Goal: Transaction & Acquisition: Obtain resource

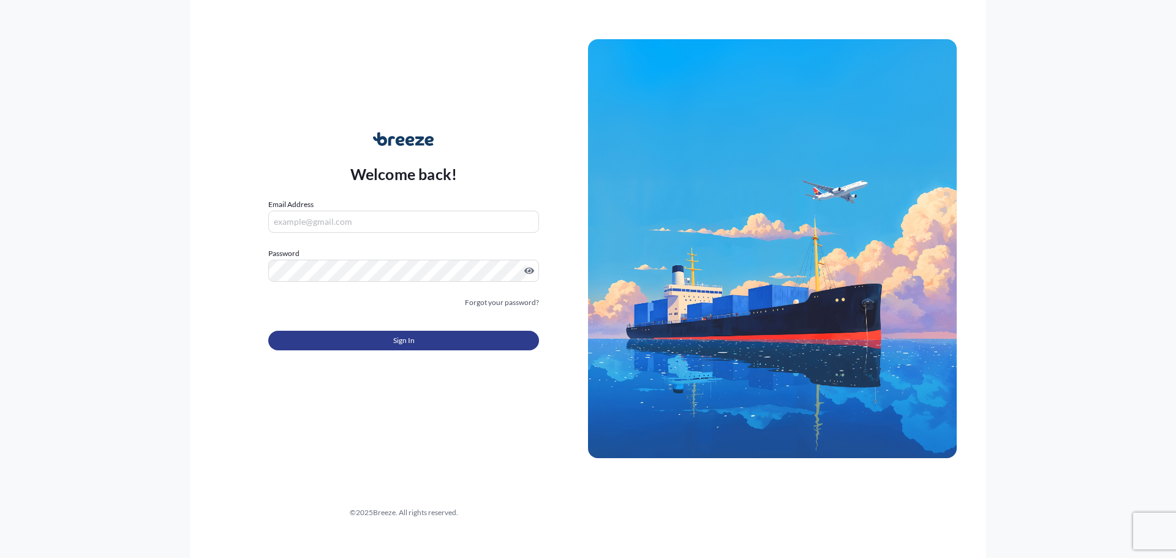
type input "[EMAIL_ADDRESS][DOMAIN_NAME]"
click at [435, 350] on button "Sign In" at bounding box center [403, 341] width 271 height 20
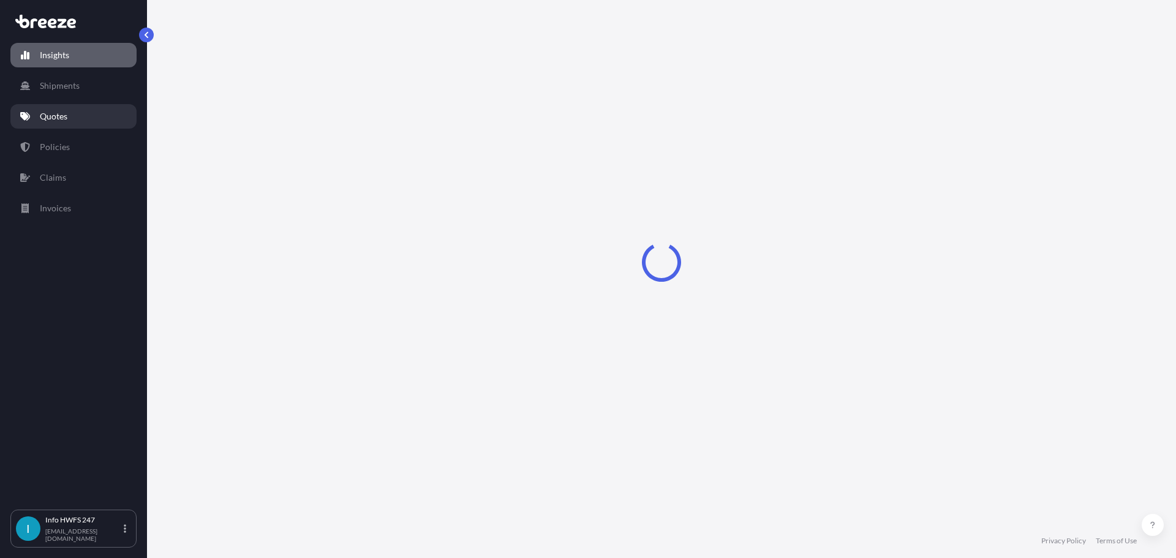
click at [36, 129] on link "Quotes" at bounding box center [73, 116] width 126 height 25
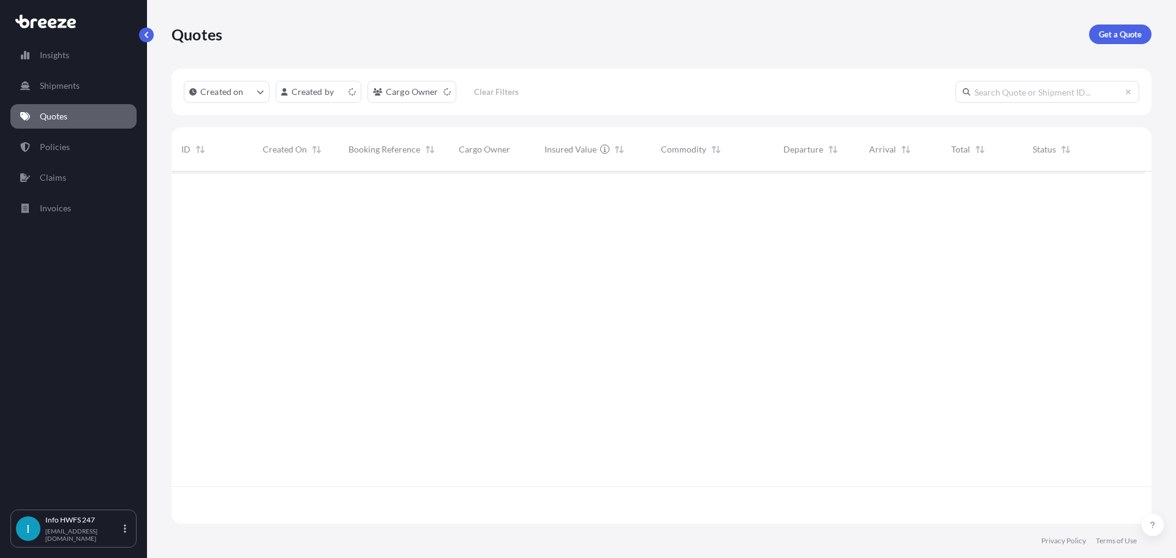
scroll to position [337, 965]
click at [1097, 44] on link "Get a Quote" at bounding box center [1120, 35] width 62 height 20
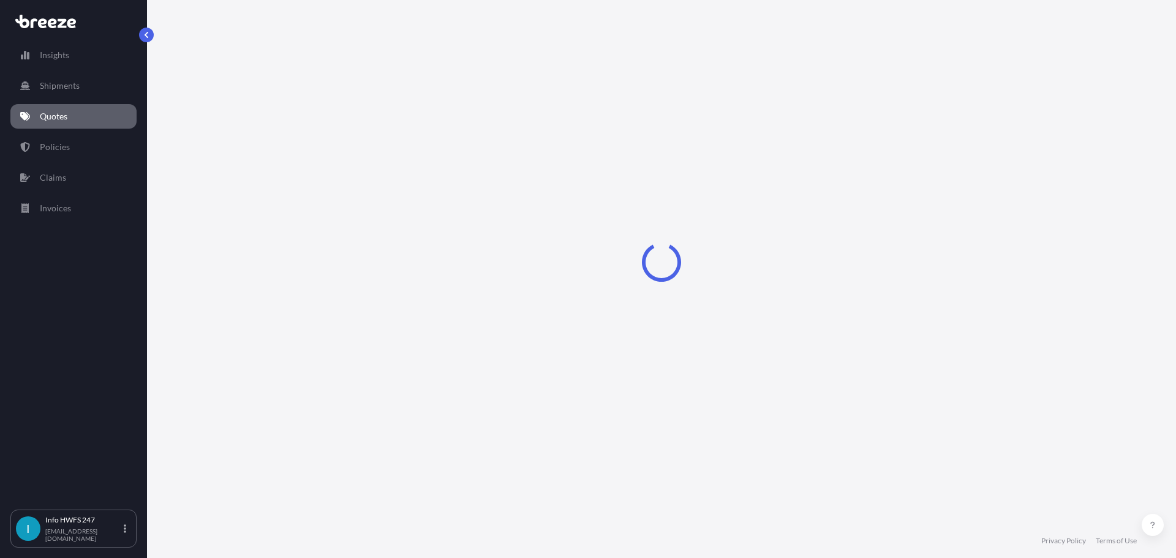
select select "Road"
select select "Air"
select select "1"
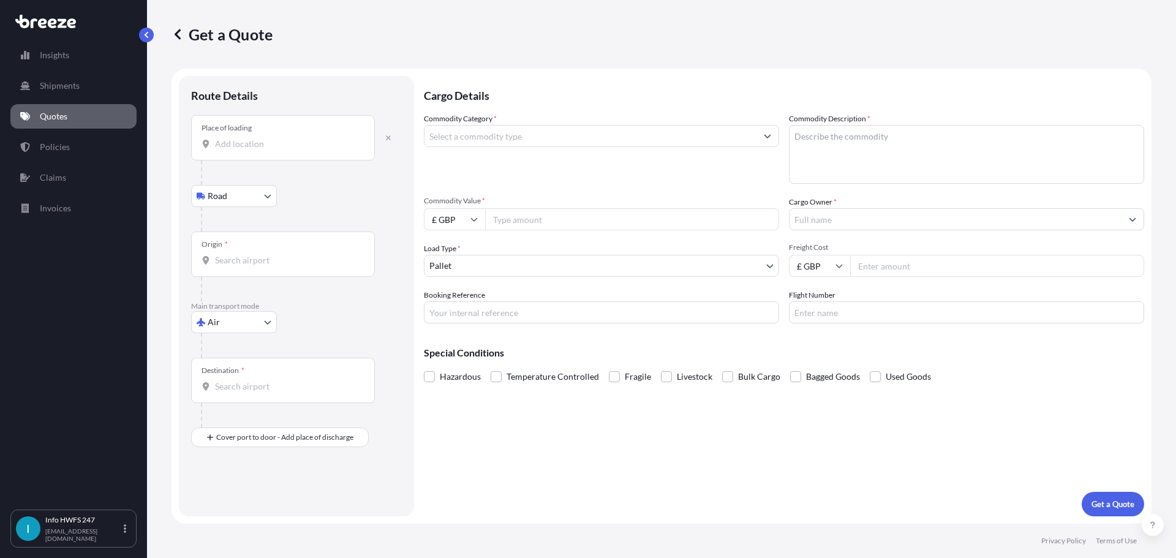
click at [239, 161] on div "Place of loading" at bounding box center [283, 137] width 184 height 45
click at [239, 150] on input "Place of loading" at bounding box center [287, 144] width 145 height 12
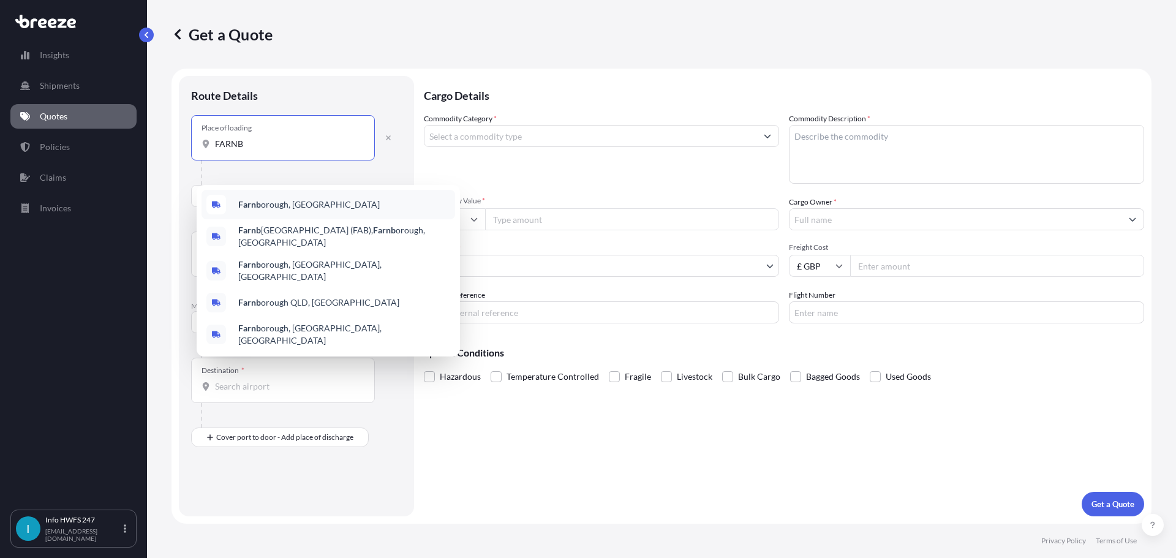
click at [309, 214] on div "Farnb orough, [GEOGRAPHIC_DATA]" at bounding box center [329, 204] width 254 height 29
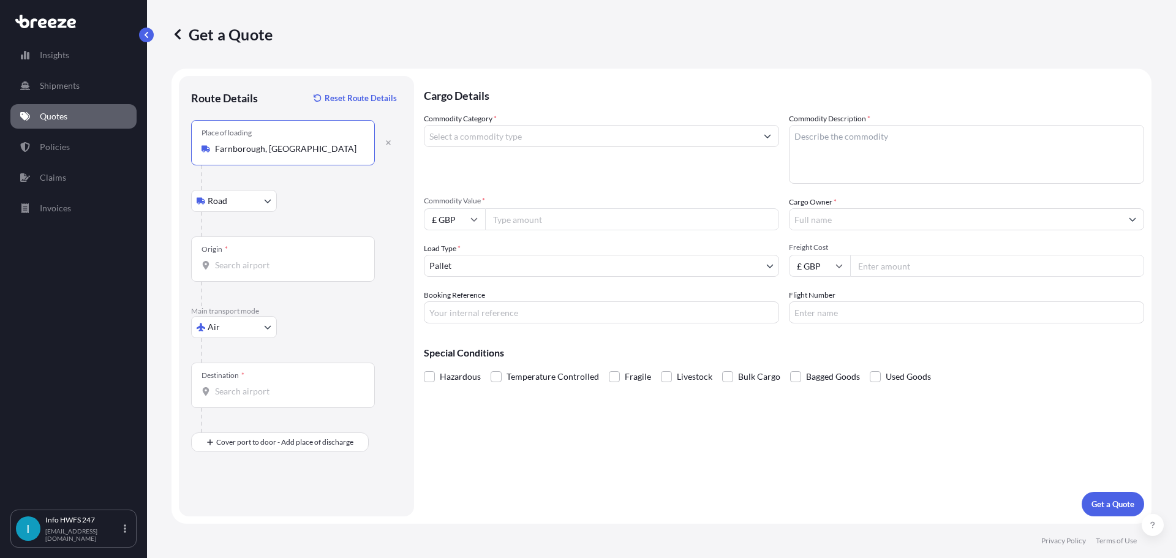
type input "Farnborough, [GEOGRAPHIC_DATA]"
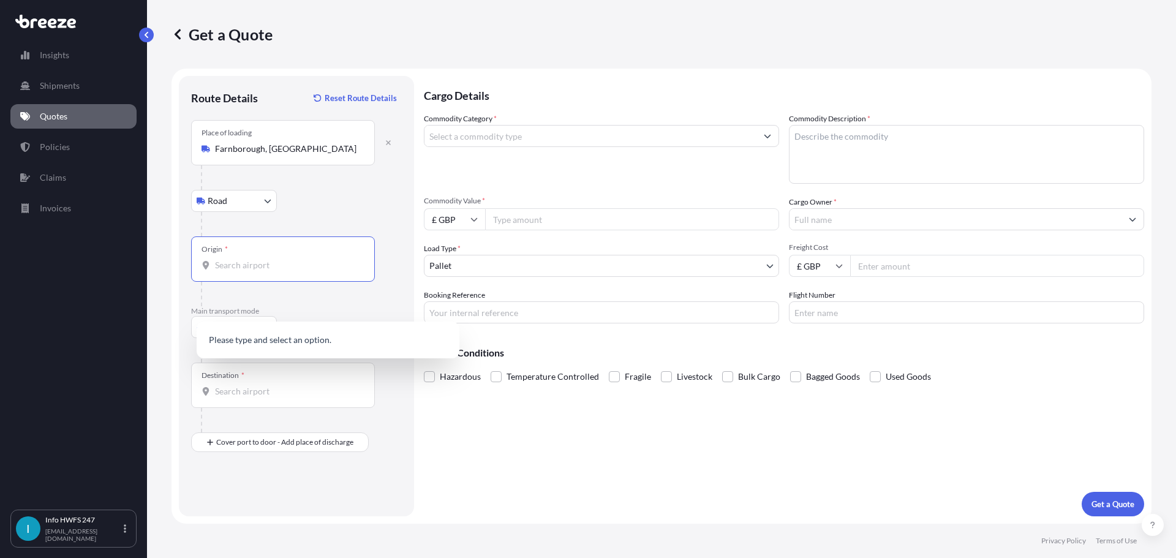
click at [255, 271] on input "Origin *" at bounding box center [287, 265] width 145 height 12
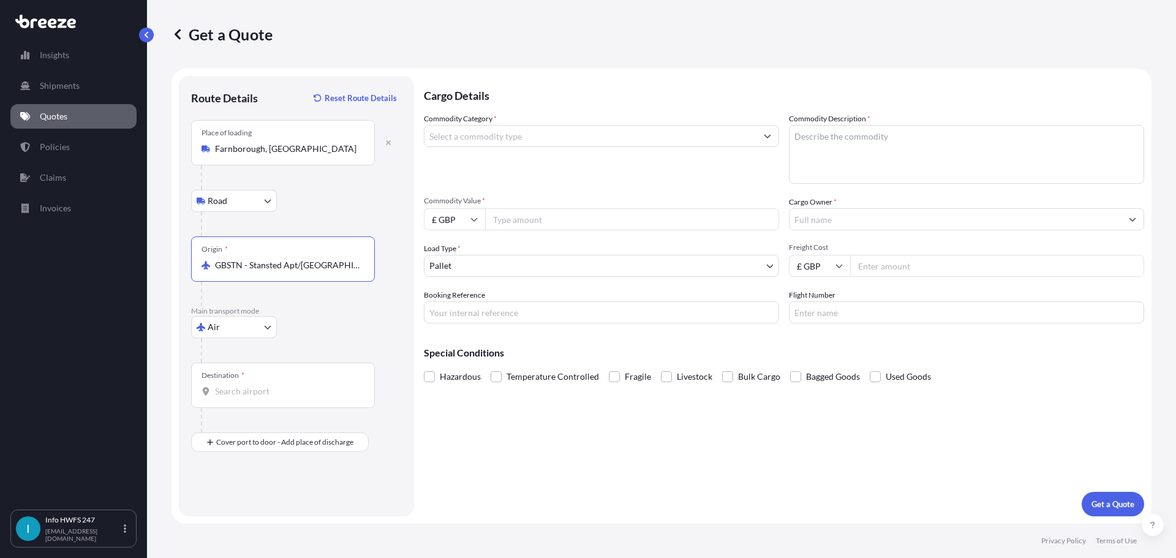
type input "GBSTN - Stansted Apt/[GEOGRAPHIC_DATA], [GEOGRAPHIC_DATA]"
click at [273, 408] on div "Destination *" at bounding box center [283, 385] width 184 height 45
click at [273, 398] on input "Destination *" at bounding box center [287, 391] width 145 height 12
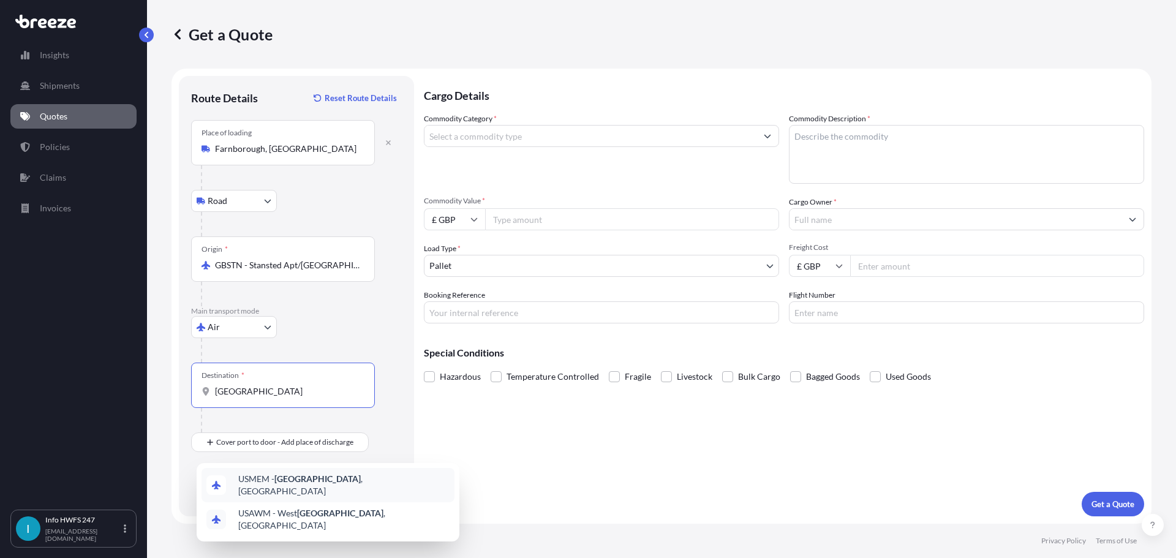
click at [304, 476] on div "USMEM - [GEOGRAPHIC_DATA] , [GEOGRAPHIC_DATA]" at bounding box center [328, 485] width 253 height 34
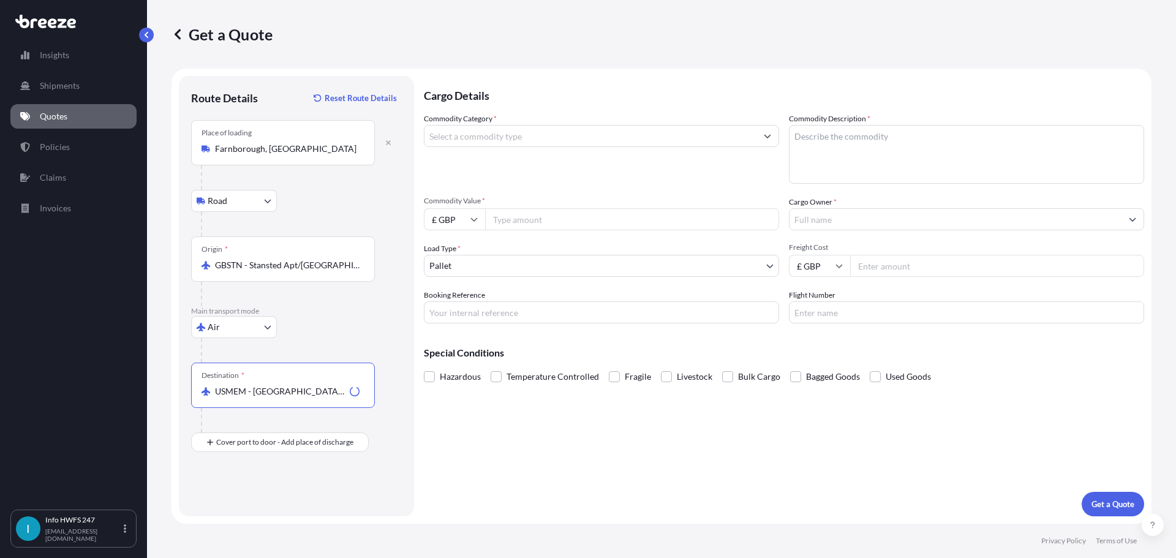
type input "USMEM - [GEOGRAPHIC_DATA], [GEOGRAPHIC_DATA]"
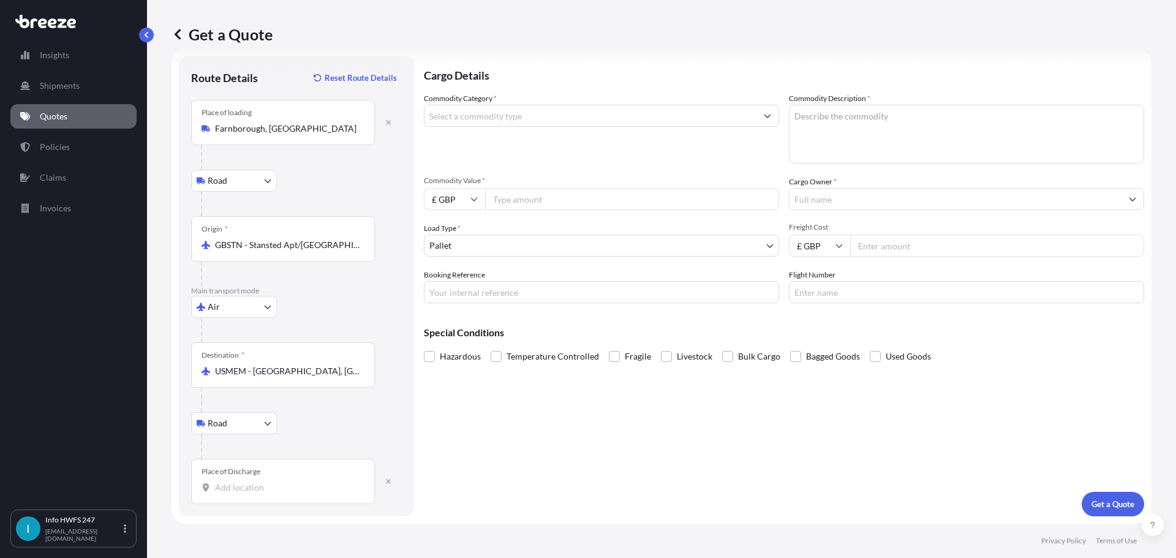
scroll to position [92, 0]
click at [278, 486] on div "Place of Discharge" at bounding box center [283, 481] width 184 height 45
click at [278, 486] on input "Place of Discharge" at bounding box center [287, 488] width 145 height 12
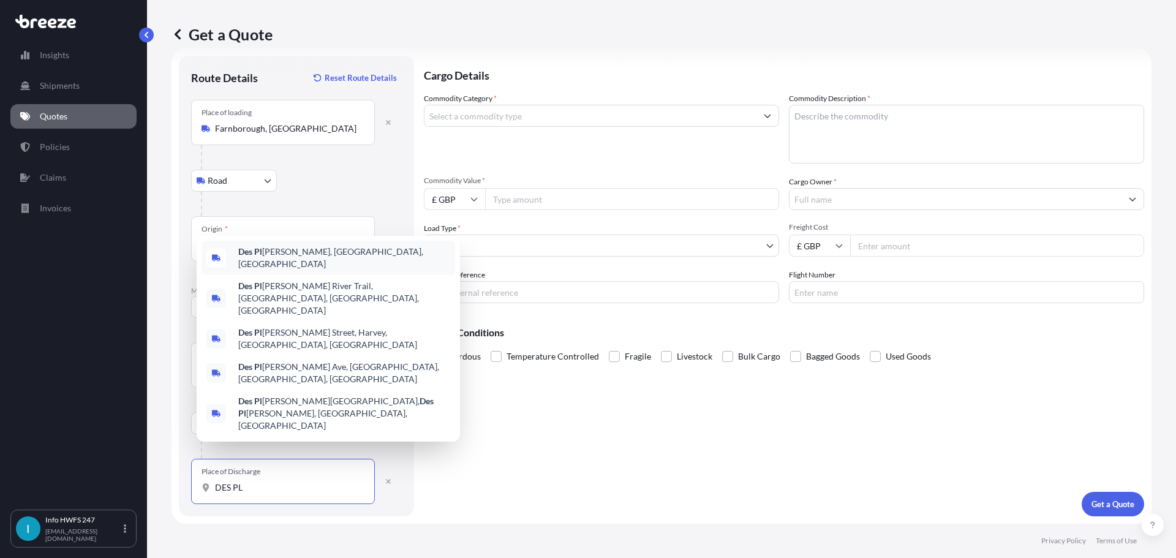
click at [295, 270] on span "Des [PERSON_NAME], [GEOGRAPHIC_DATA], [GEOGRAPHIC_DATA]" at bounding box center [344, 258] width 212 height 25
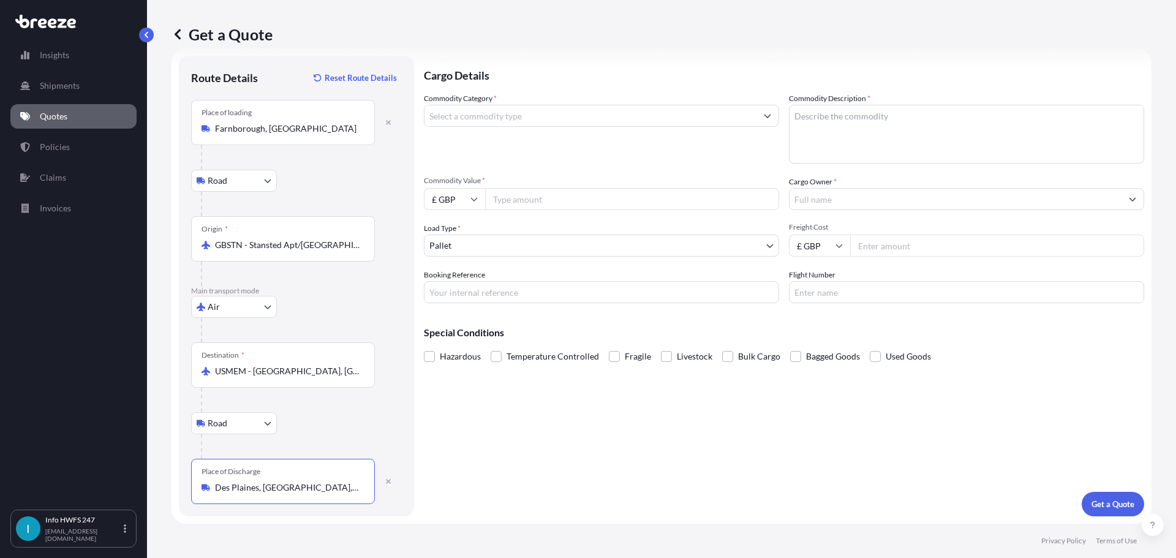
scroll to position [0, 0]
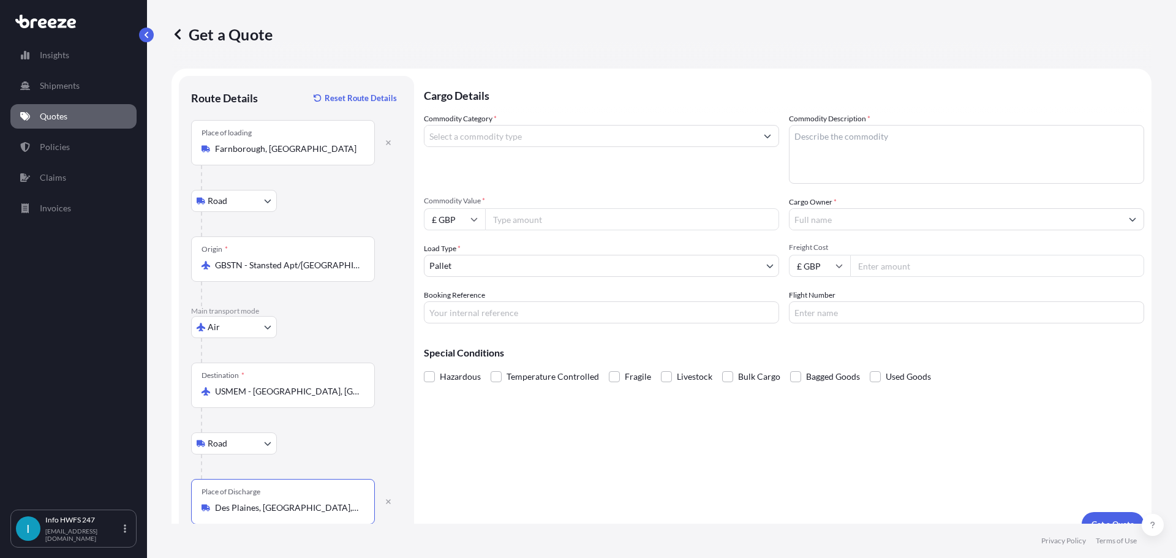
type input "Des Plaines, [GEOGRAPHIC_DATA], [GEOGRAPHIC_DATA]"
click at [504, 147] on input "Commodity Category *" at bounding box center [591, 136] width 332 height 22
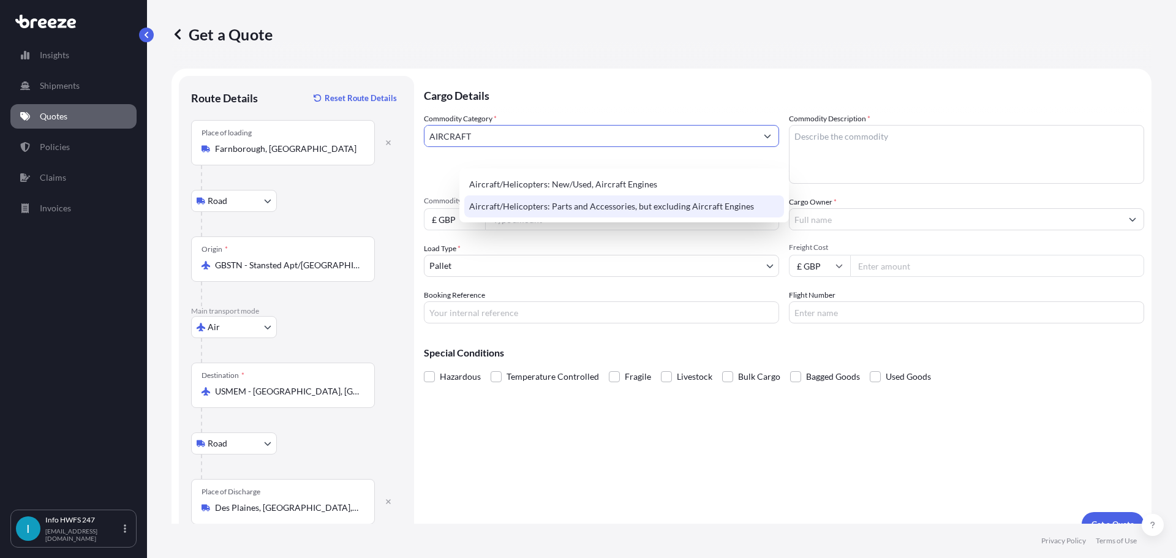
click at [626, 211] on div "Aircraft/Helicopters: Parts and Accessories, but excluding Aircraft Engines" at bounding box center [624, 206] width 320 height 22
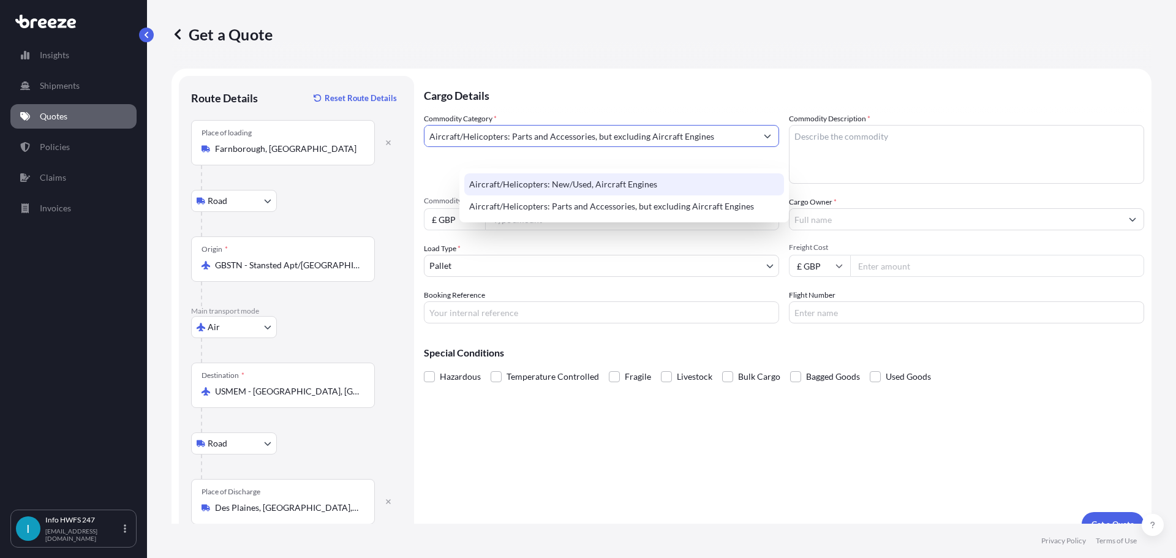
type input "Aircraft/Helicopters: Parts and Accessories, but excluding Aircraft Engines"
click at [983, 158] on textarea "Commodity Description *" at bounding box center [966, 154] width 355 height 59
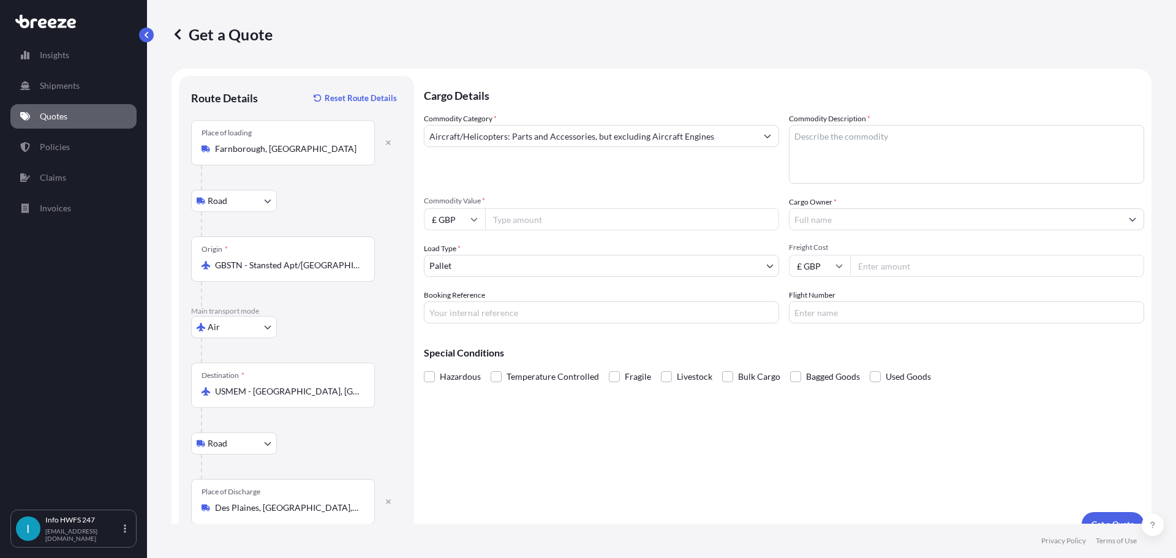
click at [858, 154] on textarea "Commodity Description *" at bounding box center [966, 154] width 355 height 59
paste textarea "PASSENGER DIAL UNITS"
type textarea "PASSENGER DIAL UNITS"
click at [471, 230] on input "£ GBP" at bounding box center [454, 219] width 61 height 22
click at [490, 331] on div "$ USD" at bounding box center [489, 327] width 51 height 23
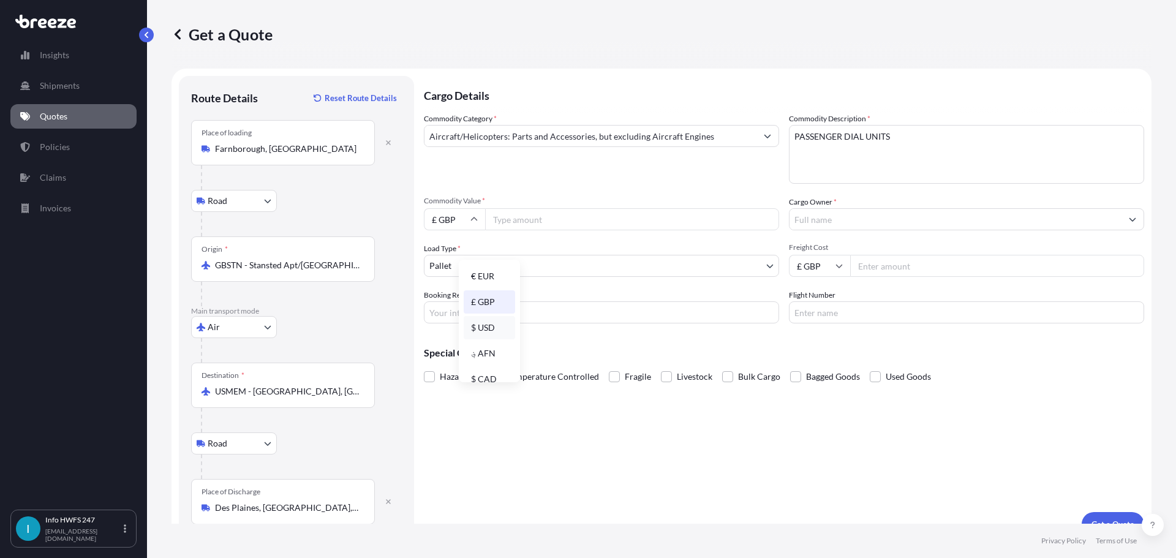
type input "$ USD"
click at [576, 230] on input "Commodity Value *" at bounding box center [632, 219] width 294 height 22
type input "20078"
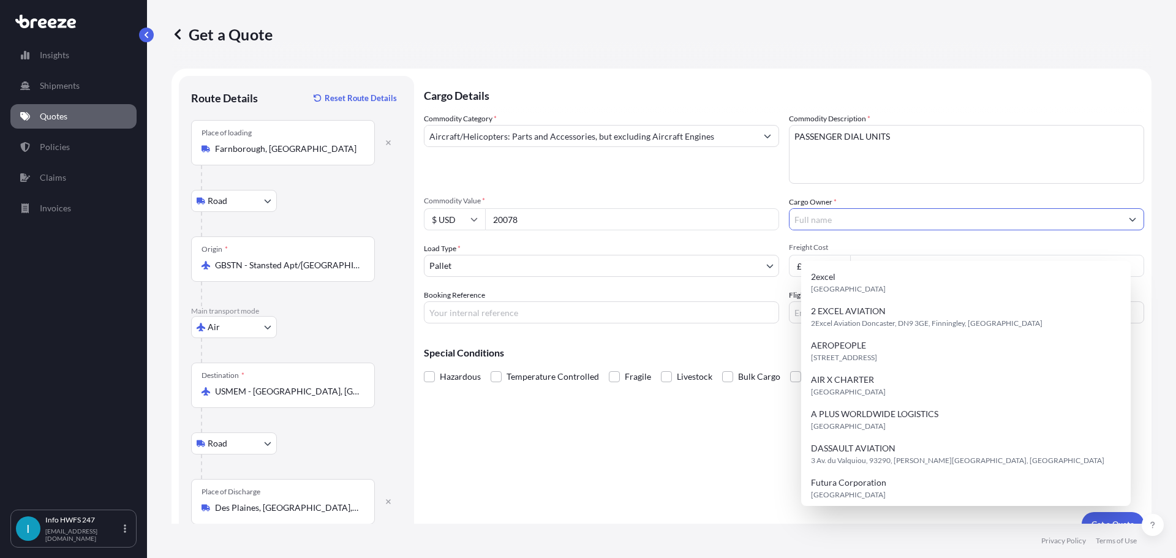
click at [837, 230] on input "Cargo Owner *" at bounding box center [956, 219] width 332 height 22
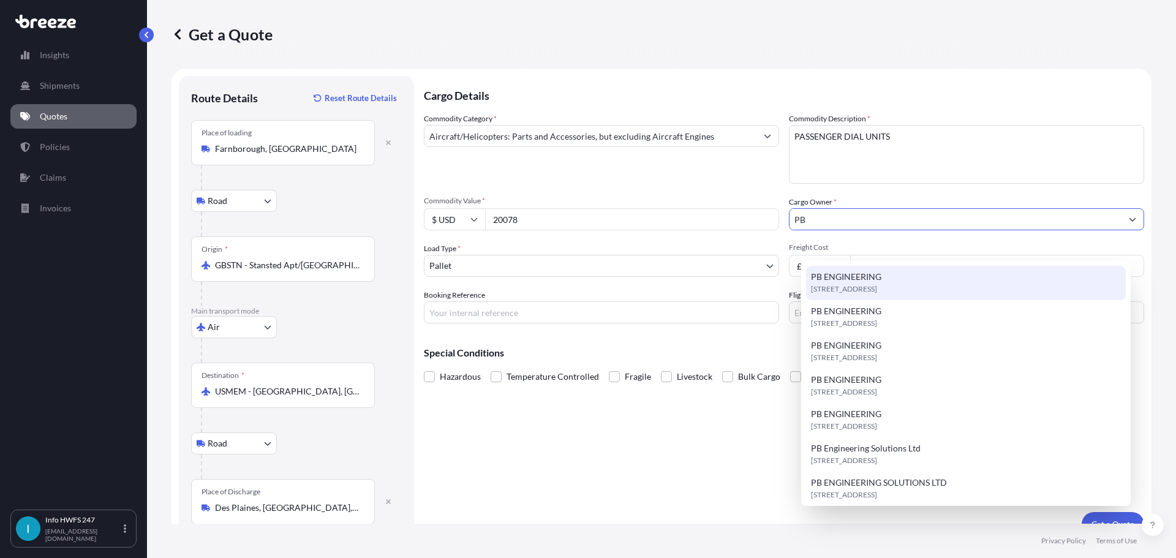
click at [850, 283] on span "PB ENGINEERING" at bounding box center [846, 277] width 70 height 12
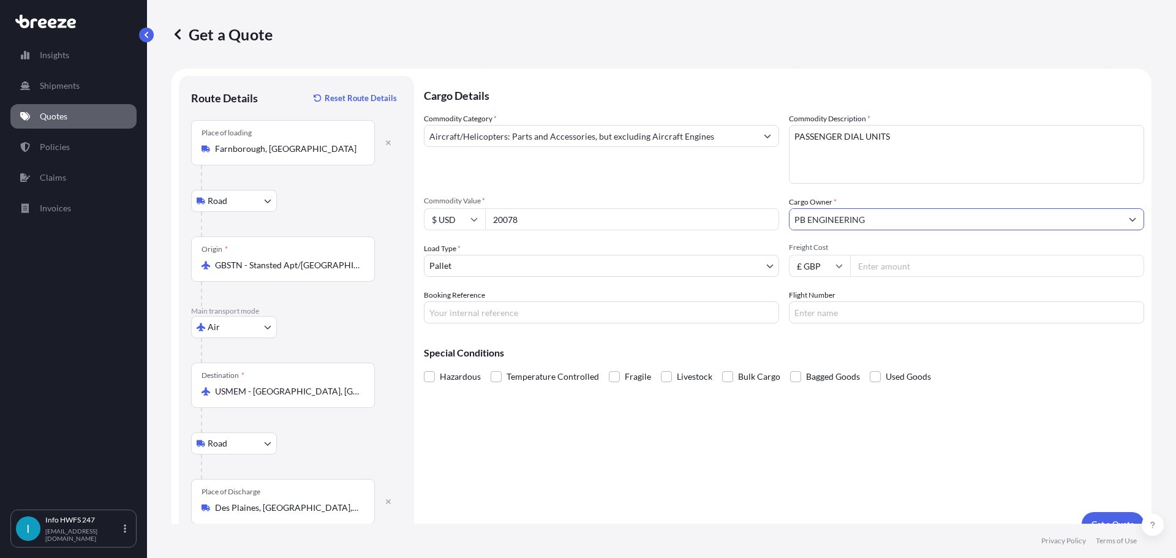
type input "PB ENGINEERING"
click at [543, 303] on body "15 options available. 3 options available. 0 options available. 7 options avail…" at bounding box center [588, 279] width 1176 height 558
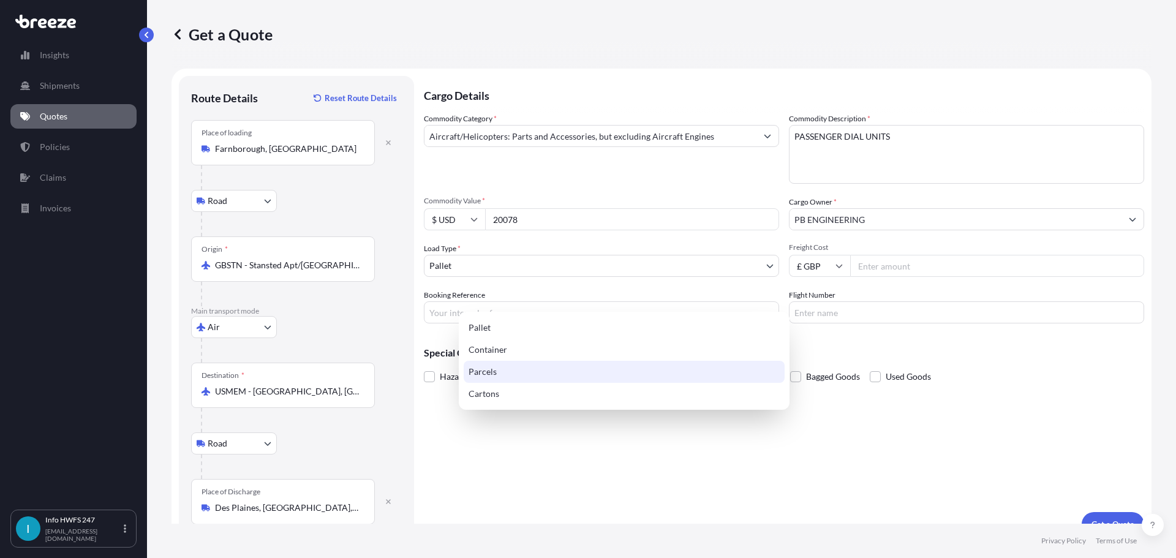
click at [499, 373] on div "Parcels" at bounding box center [624, 372] width 321 height 22
select select "3"
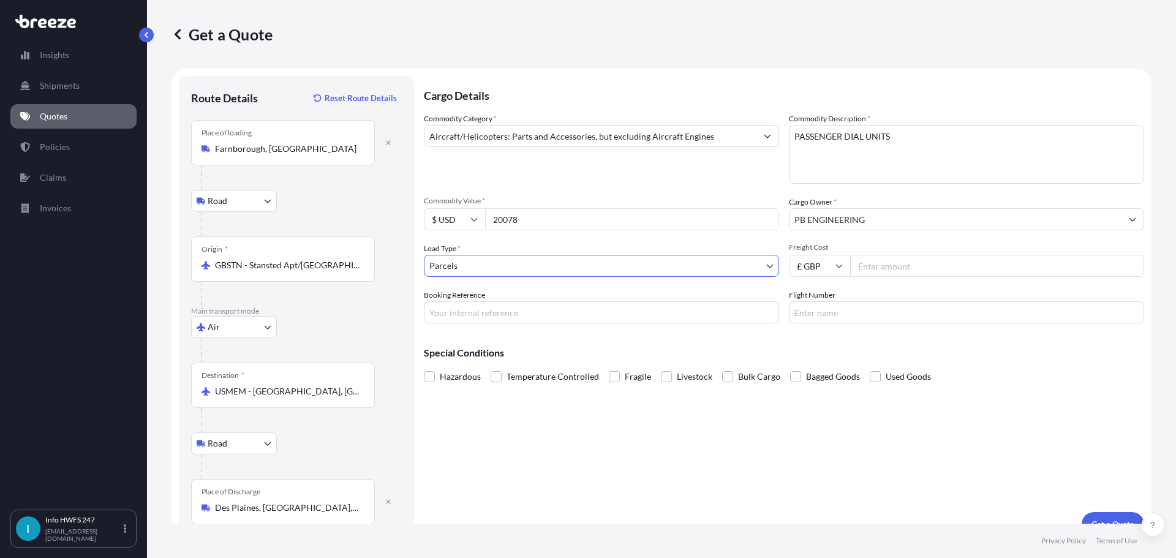
click at [603, 323] on input "Booking Reference" at bounding box center [601, 312] width 355 height 22
type input "HE164404"
click at [841, 323] on input "Flight Number" at bounding box center [966, 312] width 355 height 22
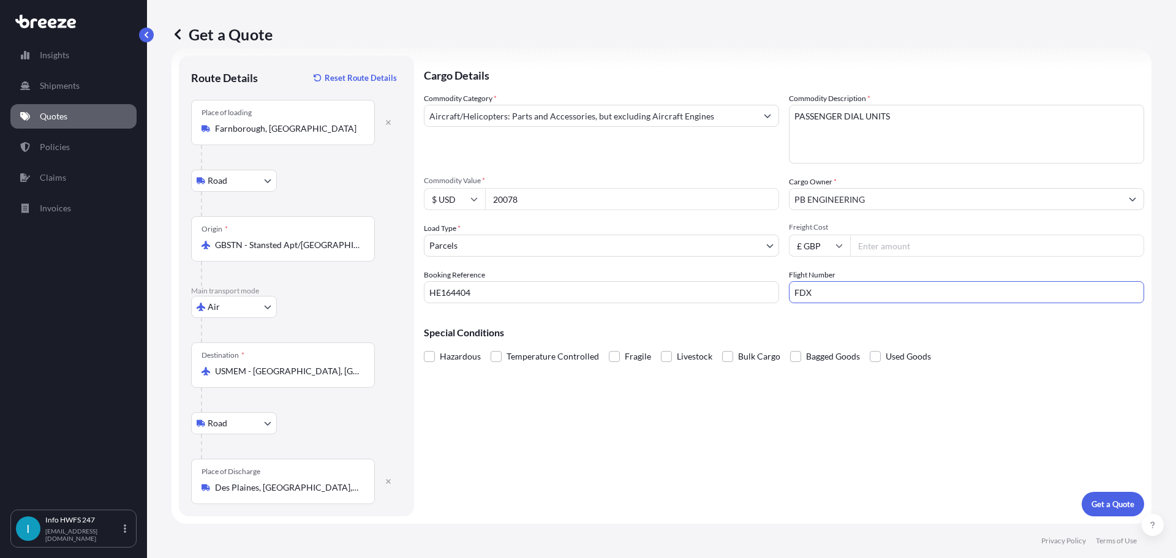
scroll to position [92, 0]
type input "FDX"
click at [1119, 504] on p "Get a Quote" at bounding box center [1113, 504] width 43 height 12
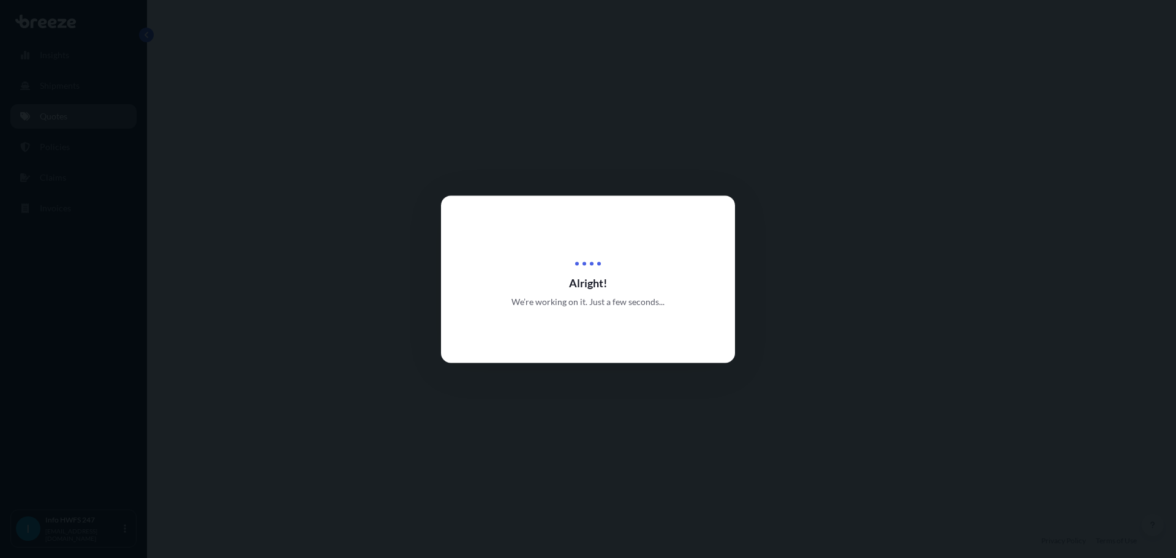
select select "Road"
select select "Air"
select select "Road"
select select "3"
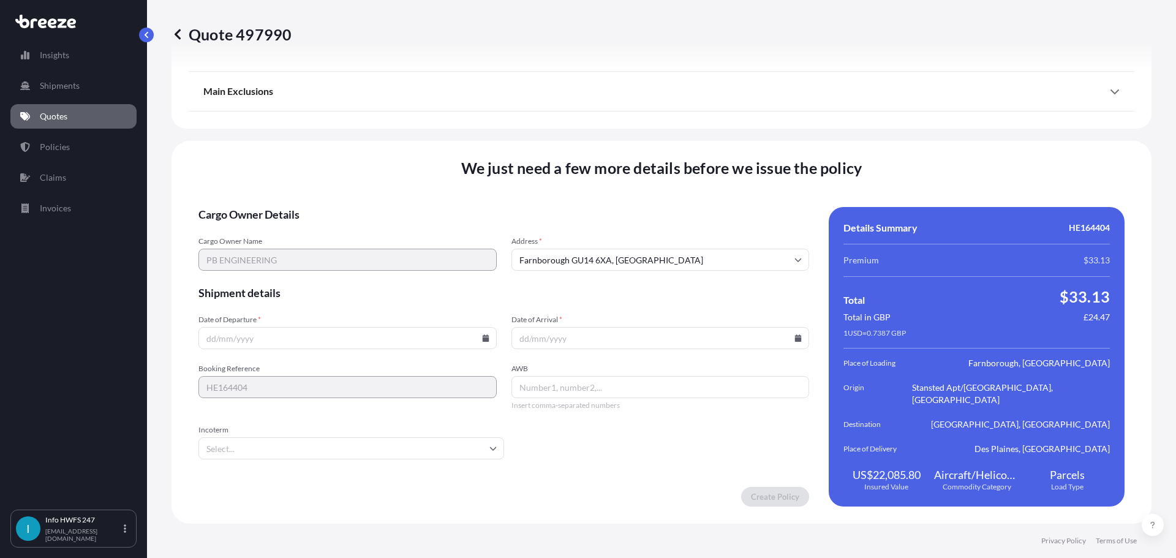
scroll to position [1815, 0]
click at [795, 339] on icon at bounding box center [798, 338] width 7 height 7
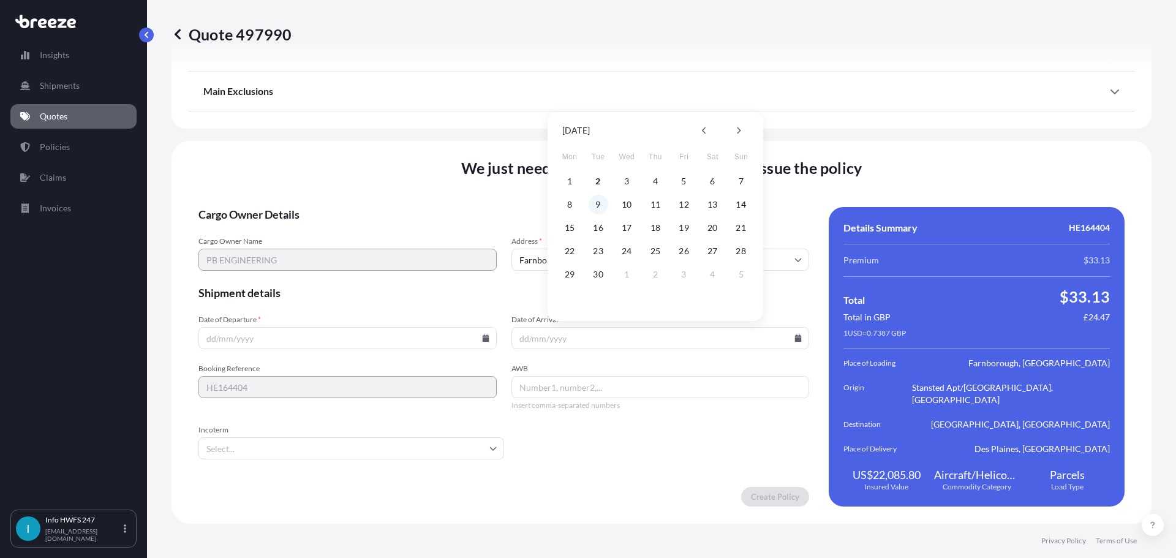
click at [603, 204] on button "9" at bounding box center [599, 205] width 20 height 20
type input "[DATE]"
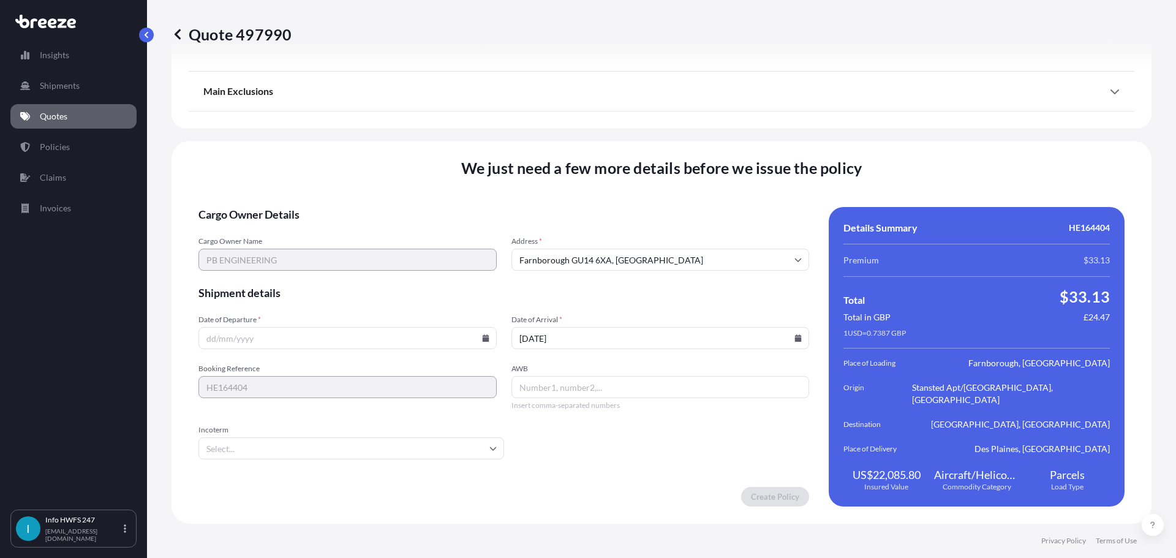
click at [581, 388] on input "AWB" at bounding box center [661, 387] width 298 height 22
paste input "HE164404"
click at [480, 385] on div "Booking Reference HE164404 AWB HE164404 Insert comma-separated numbers" at bounding box center [503, 387] width 611 height 47
paste input "884027197706"
type input "884027197706"
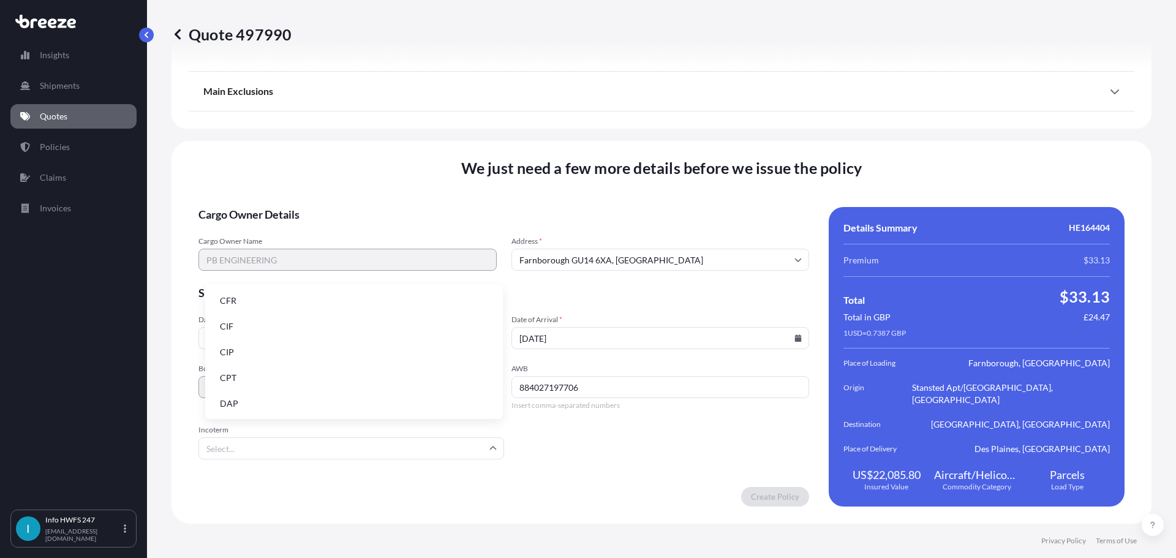
click at [352, 449] on input "Incoterm" at bounding box center [351, 448] width 306 height 22
click at [270, 401] on li "DAP" at bounding box center [354, 403] width 288 height 23
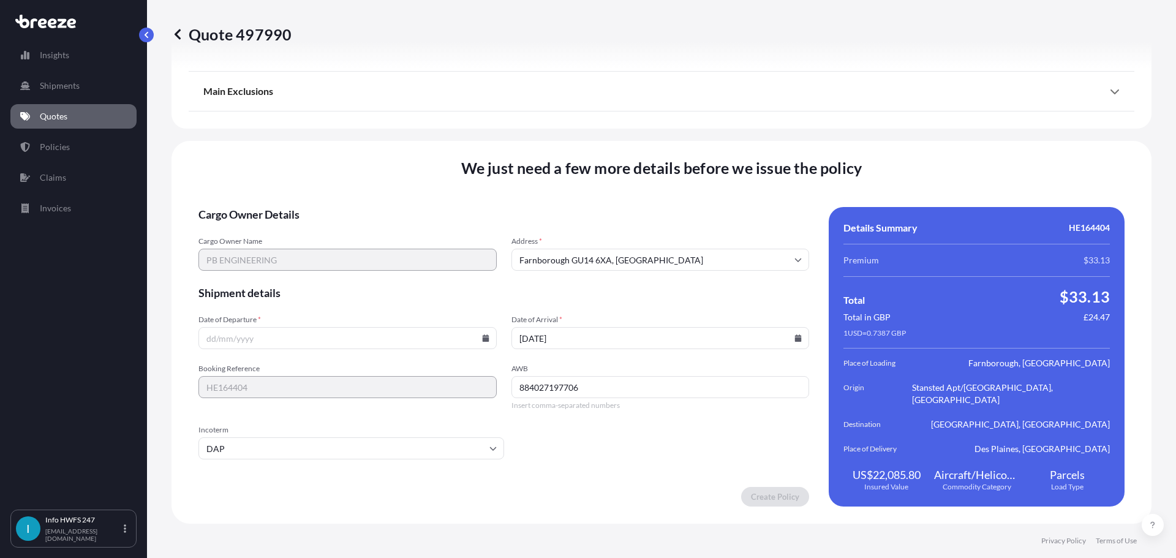
click at [330, 448] on input "DAP" at bounding box center [351, 448] width 306 height 22
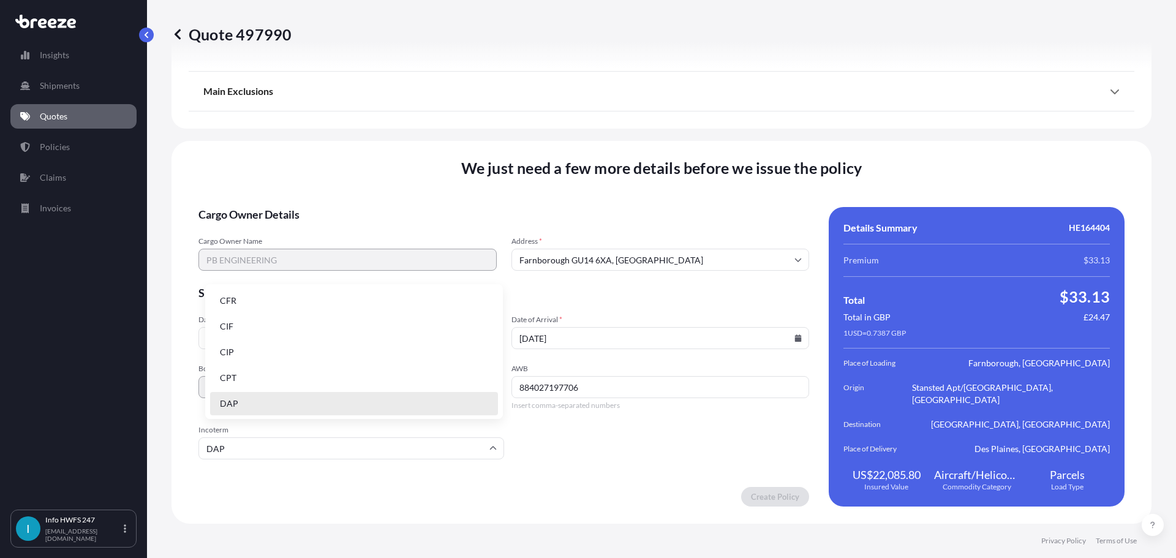
click at [625, 422] on form "Cargo Owner Details Cargo Owner Name PB ENGINEERING Address * [GEOGRAPHIC_DATA]…" at bounding box center [503, 357] width 611 height 300
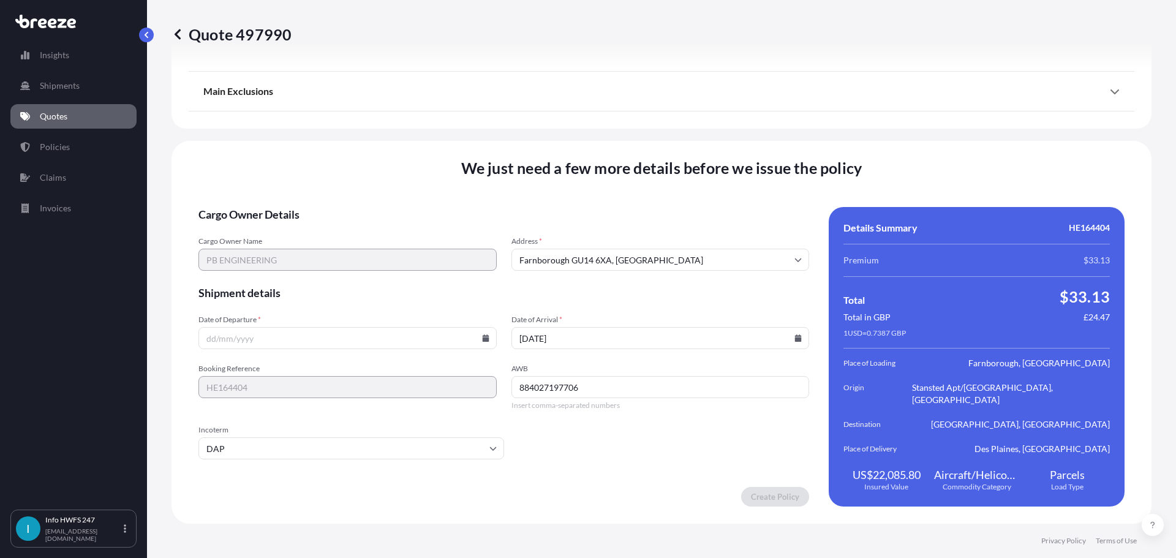
click at [622, 383] on input "884027197706" at bounding box center [661, 387] width 298 height 22
click at [725, 437] on form "Cargo Owner Details Cargo Owner Name PB ENGINEERING Address * [GEOGRAPHIC_DATA]…" at bounding box center [503, 357] width 611 height 300
click at [299, 343] on input "Date of Departure *" at bounding box center [347, 338] width 298 height 22
click at [480, 338] on input "Date of Departure *" at bounding box center [347, 338] width 298 height 22
click at [487, 336] on icon at bounding box center [485, 338] width 7 height 7
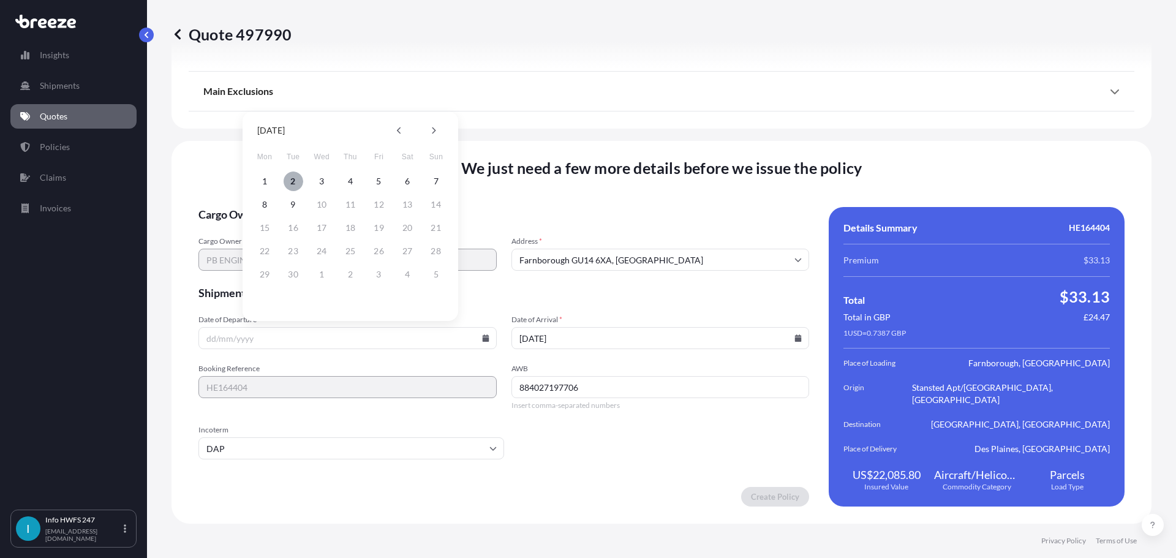
click at [287, 181] on button "2" at bounding box center [294, 182] width 20 height 20
type input "[DATE]"
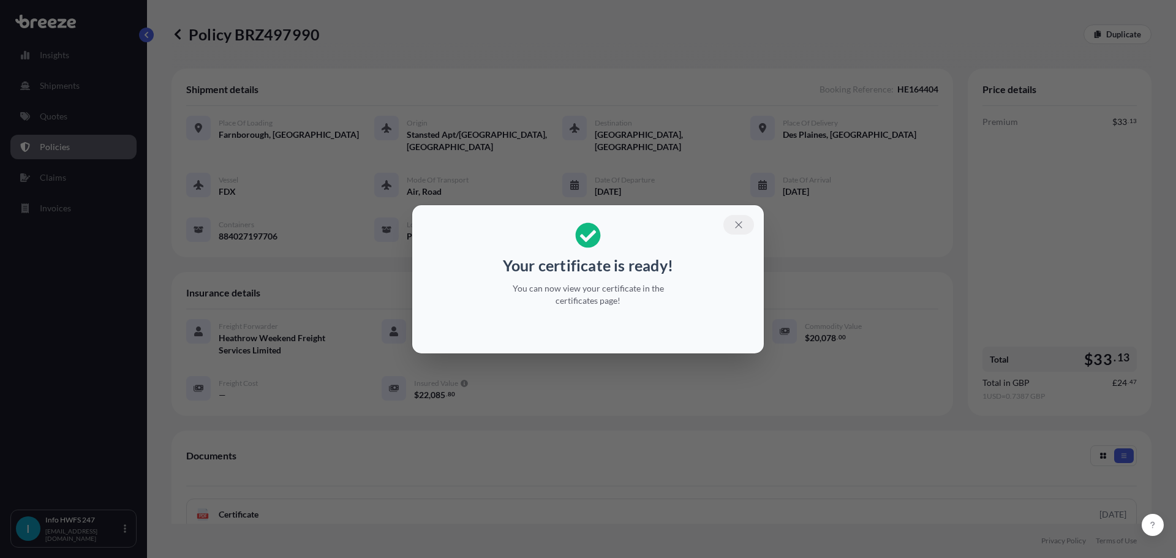
click at [742, 221] on icon "button" at bounding box center [738, 224] width 7 height 7
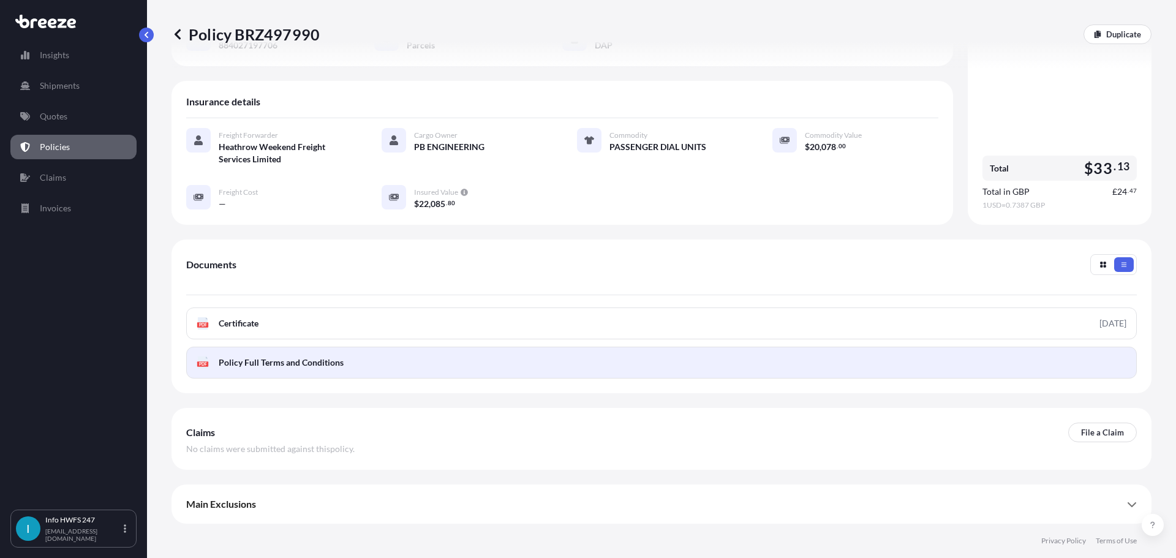
scroll to position [245, 0]
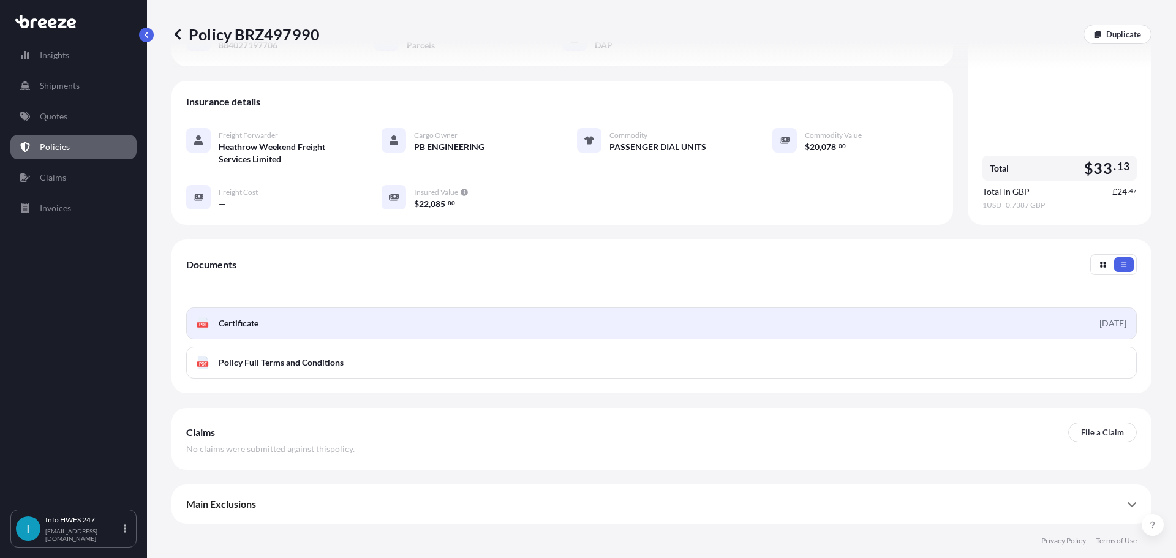
click at [397, 313] on link "PDF Certificate [DATE]" at bounding box center [661, 324] width 951 height 32
